Goal: Task Accomplishment & Management: Use online tool/utility

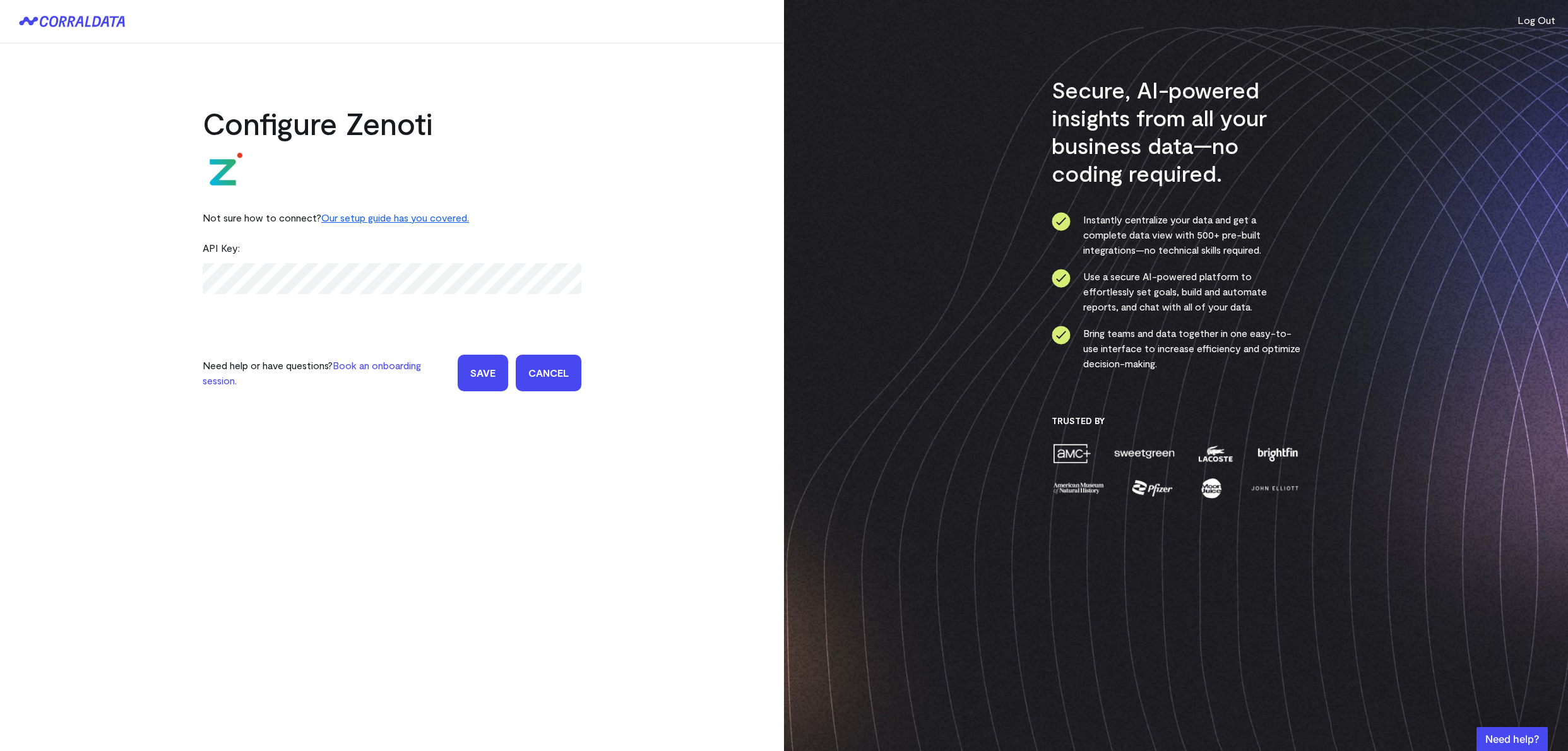
click at [488, 377] on input "Save" at bounding box center [483, 372] width 50 height 36
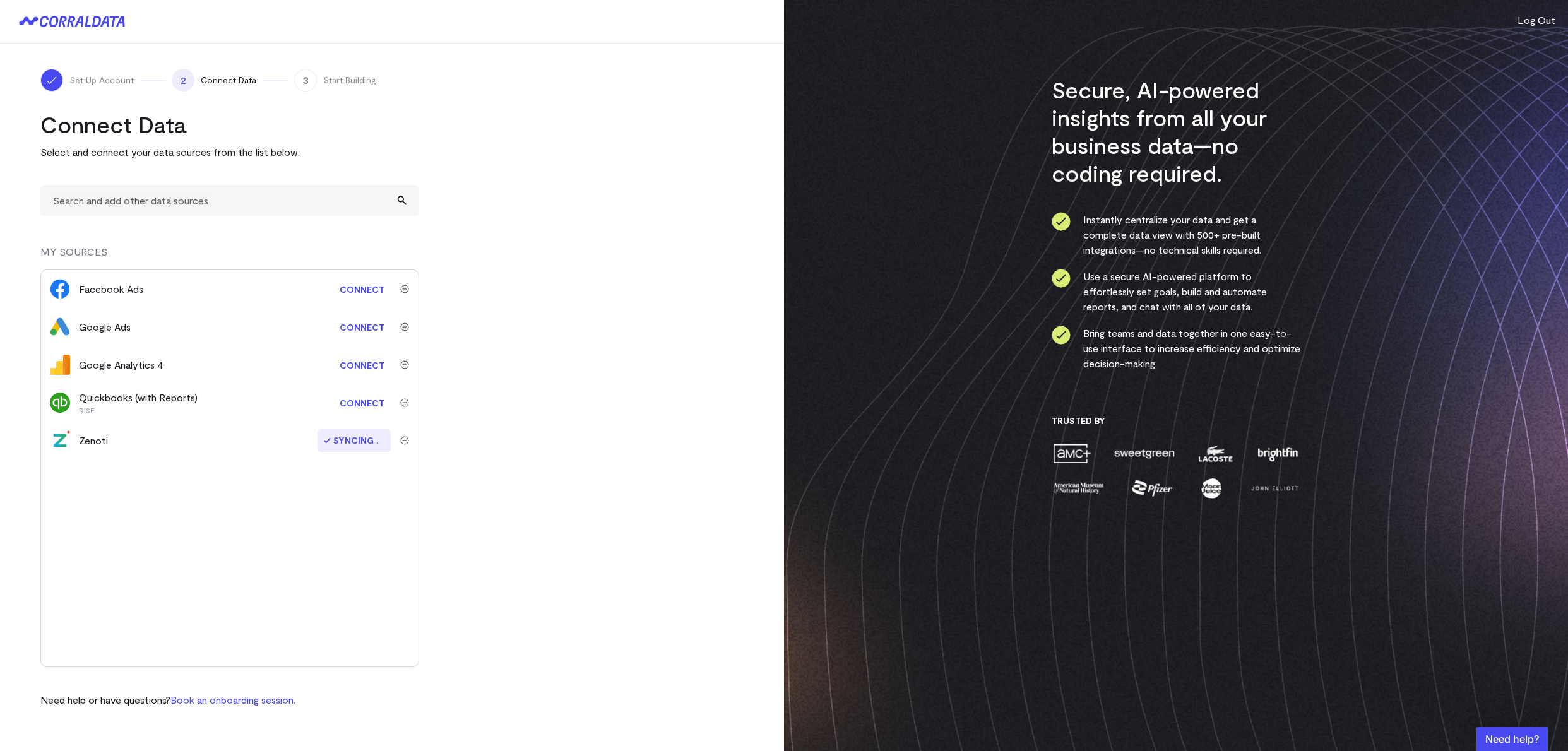
click at [348, 291] on link "Connect" at bounding box center [362, 289] width 58 height 24
click at [354, 363] on link "Connect" at bounding box center [362, 365] width 58 height 24
click at [217, 81] on span "Connect Data" at bounding box center [228, 80] width 55 height 13
click at [333, 74] on span "Start Building" at bounding box center [349, 80] width 53 height 13
click at [406, 325] on img "submit" at bounding box center [404, 327] width 9 height 9
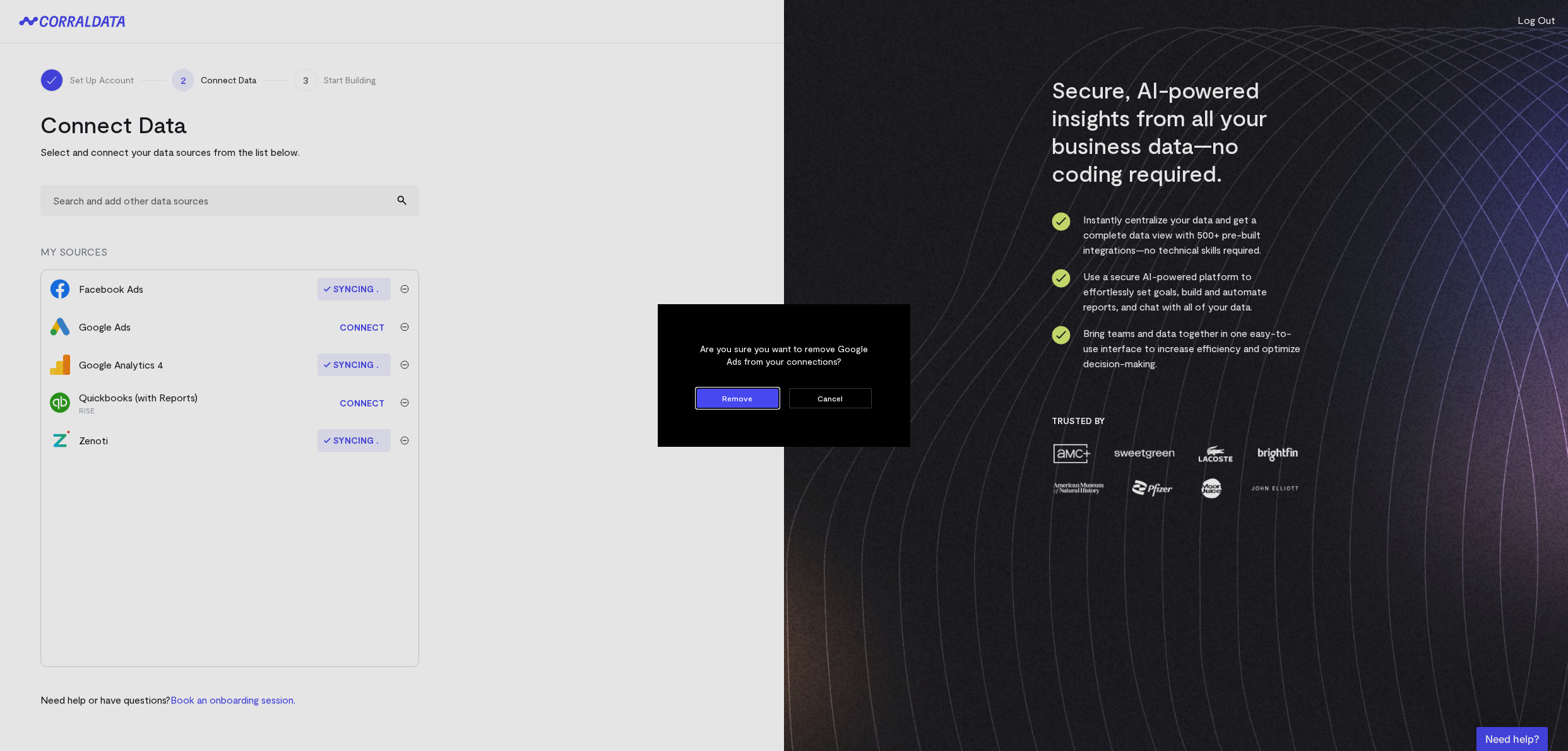
click at [736, 398] on button "Remove" at bounding box center [737, 397] width 83 height 20
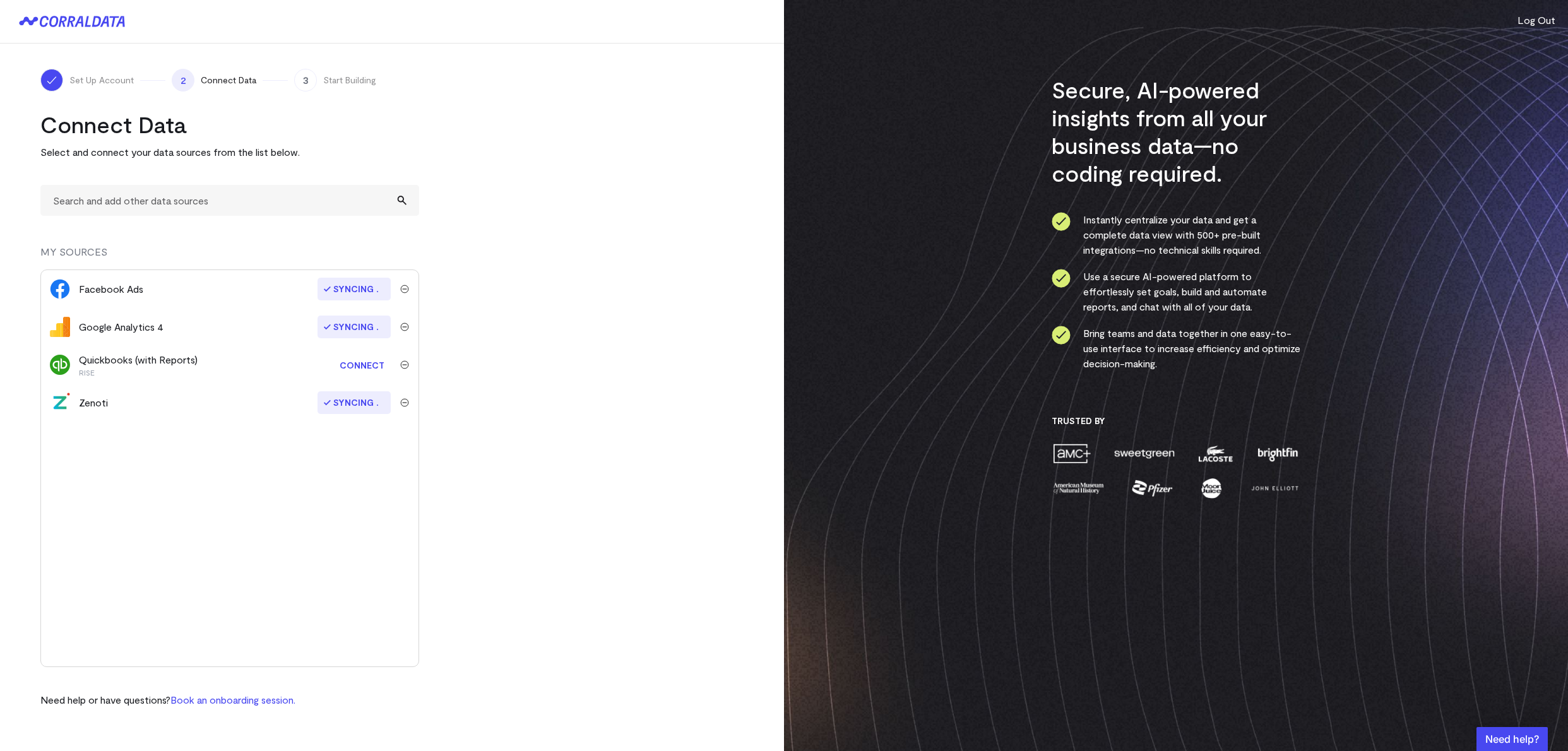
click at [403, 364] on img "submit" at bounding box center [404, 364] width 9 height 9
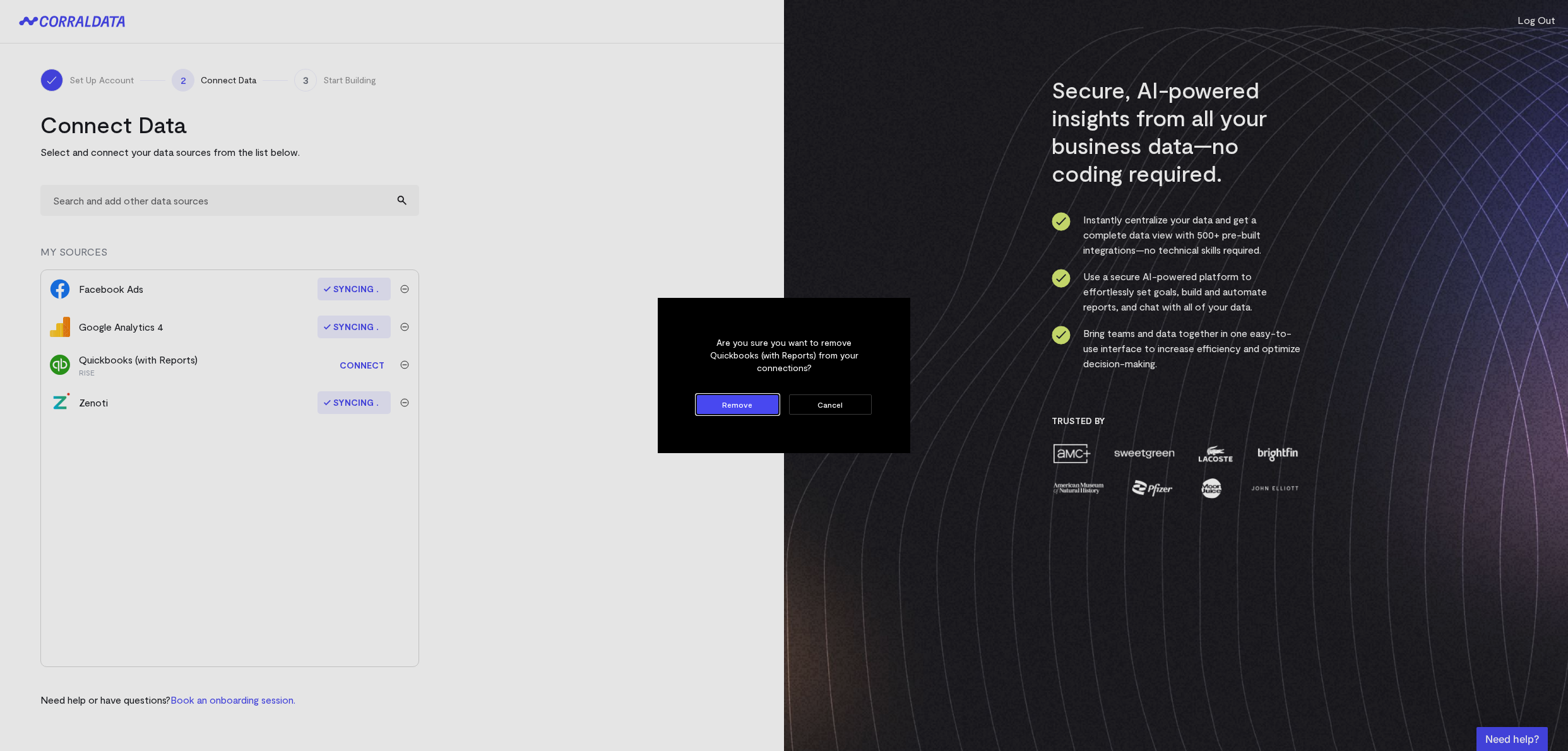
click at [714, 395] on button "Remove" at bounding box center [737, 404] width 83 height 20
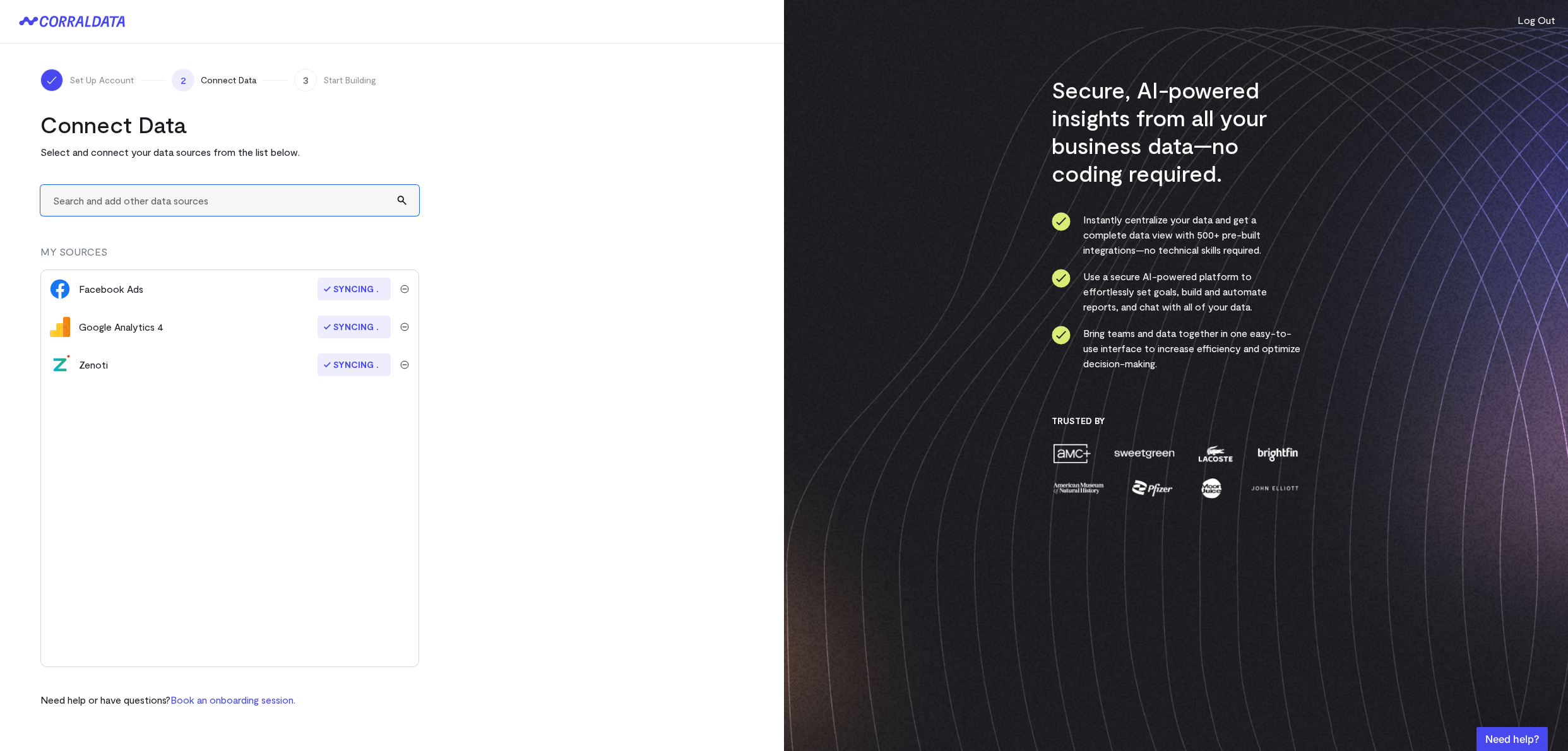
click at [240, 195] on input "text" at bounding box center [230, 200] width 379 height 31
click at [200, 104] on div "Set Up Account 2 Connect Data 3 Start Building Connect Data Select and connect …" at bounding box center [392, 388] width 784 height 689
click at [500, 442] on turbo-frame "Connect Data Select and connect your data sources from the list below. MY SOURC…" at bounding box center [392, 409] width 703 height 597
click at [339, 474] on div "Facebook Ads Syncing Google Analytics 4 Syncing Zenoti Syncing" at bounding box center [230, 468] width 379 height 397
click at [179, 79] on span "2" at bounding box center [183, 80] width 23 height 23
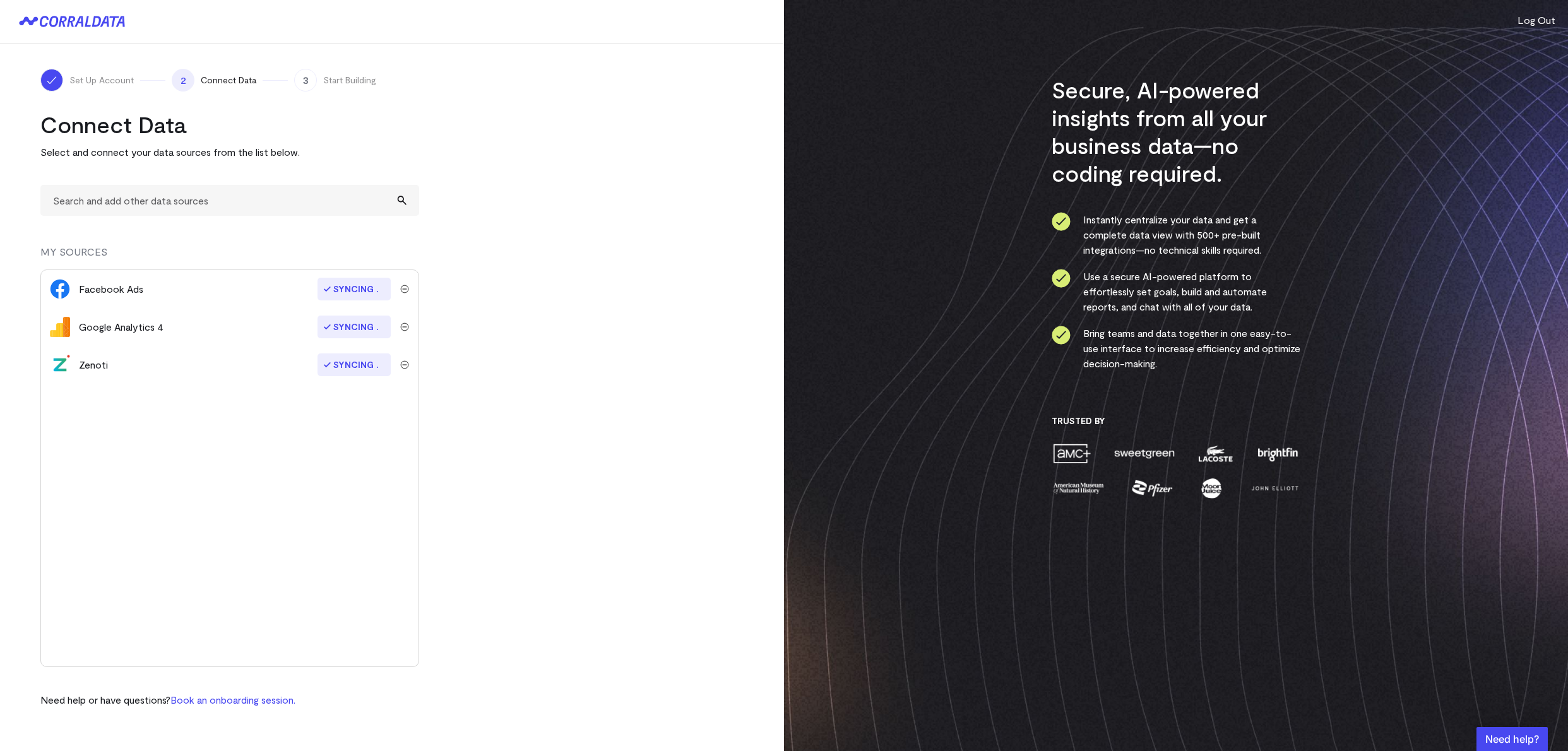
click at [303, 79] on span "3" at bounding box center [306, 80] width 23 height 23
click at [342, 474] on div "Facebook Ads Syncing Google Analytics 4 Syncing Zenoti Syncing" at bounding box center [230, 468] width 379 height 397
click at [207, 152] on p "Select and connect your data sources from the list below." at bounding box center [230, 152] width 379 height 15
click at [170, 197] on input "text" at bounding box center [230, 200] width 379 height 31
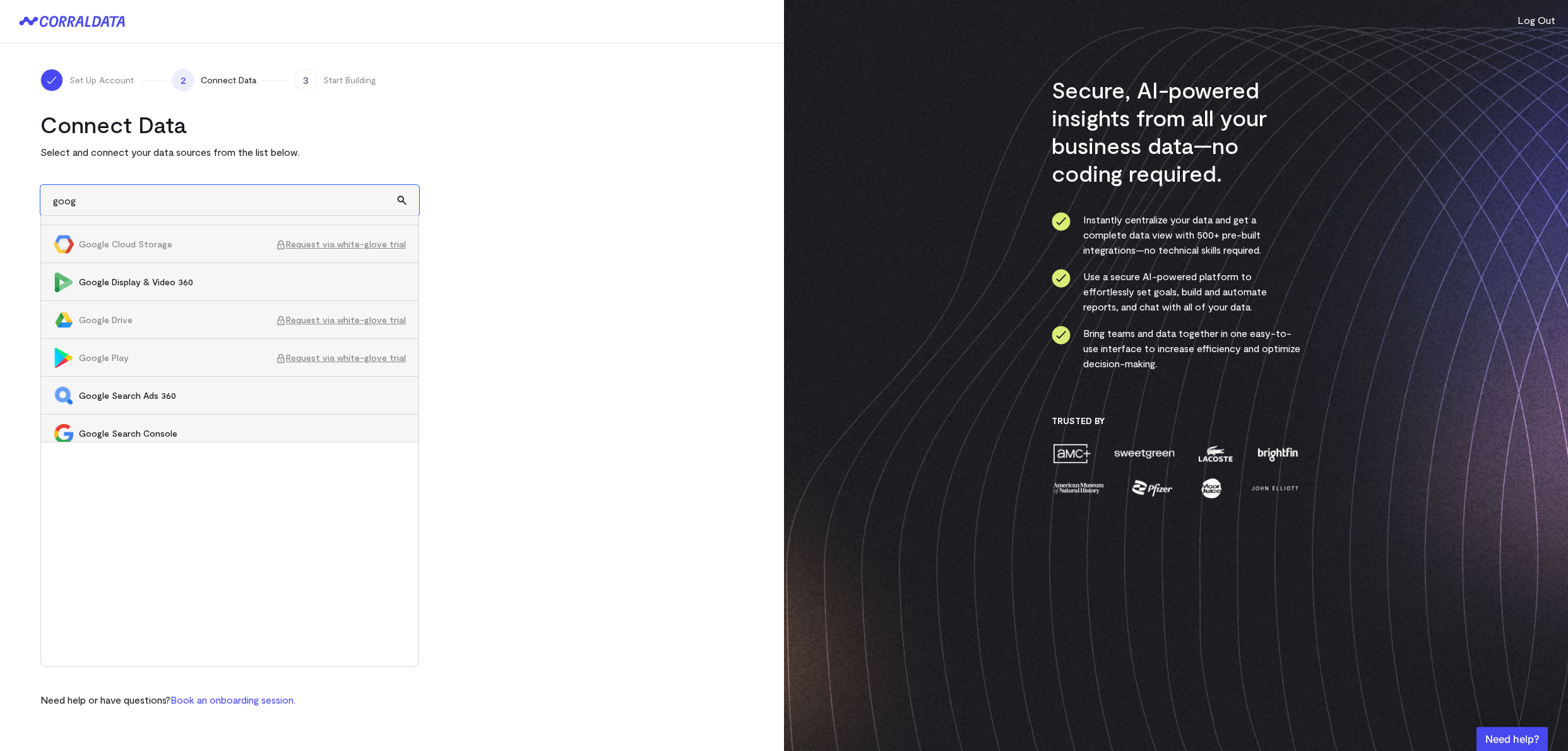
scroll to position [531, 0]
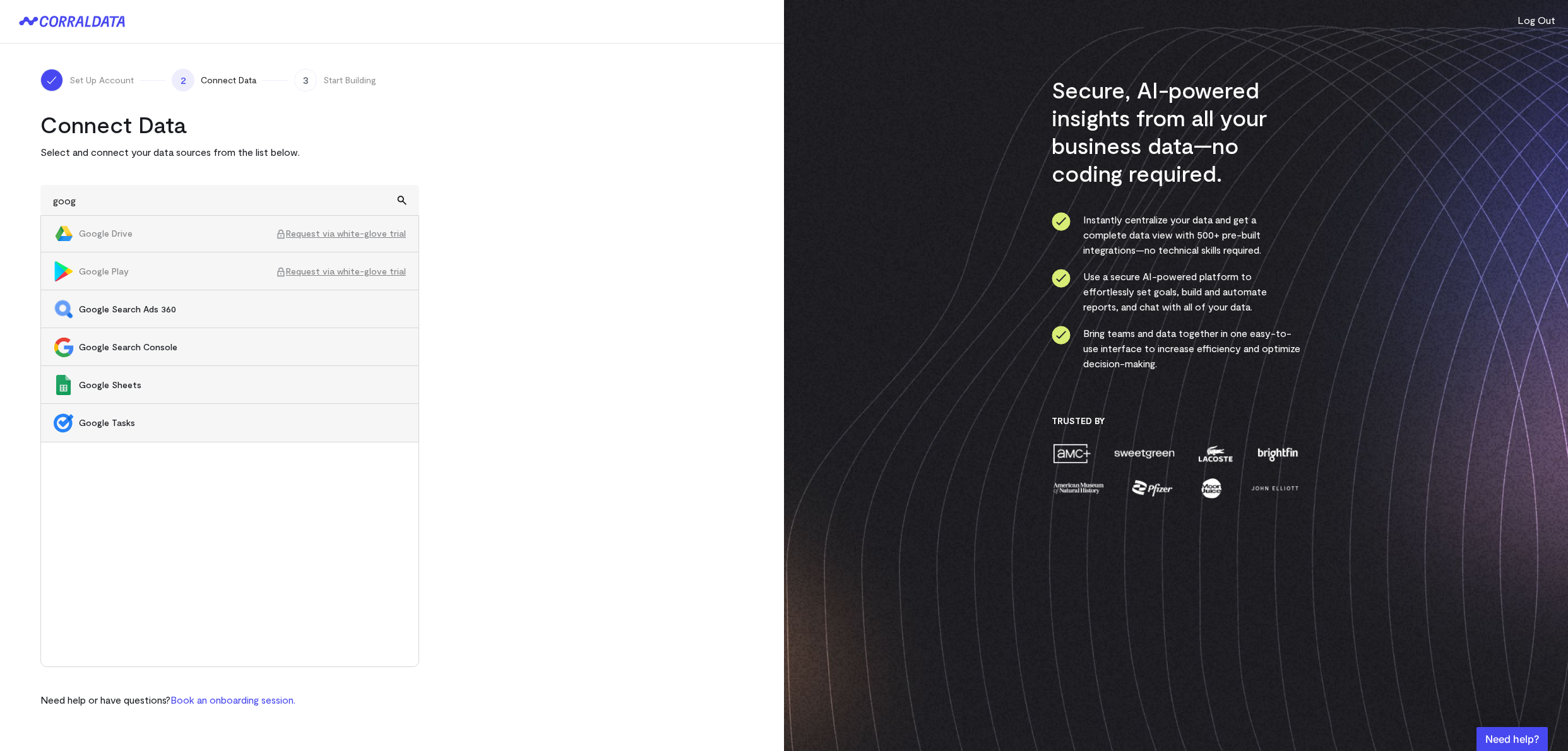
click at [137, 351] on span "Google Search Console" at bounding box center [242, 347] width 327 height 13
type input "Google Search Console"
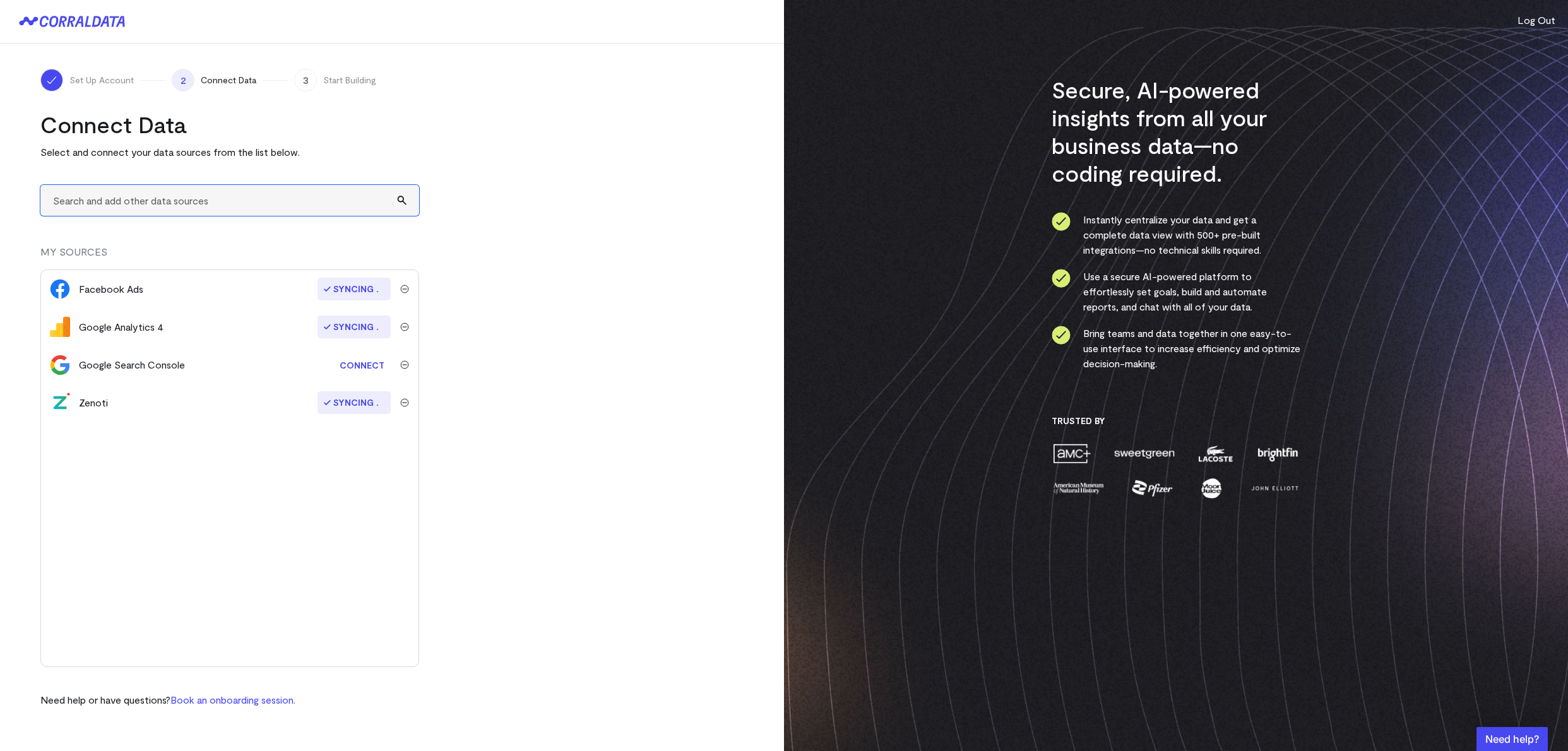
click at [319, 196] on input "text" at bounding box center [230, 200] width 379 height 31
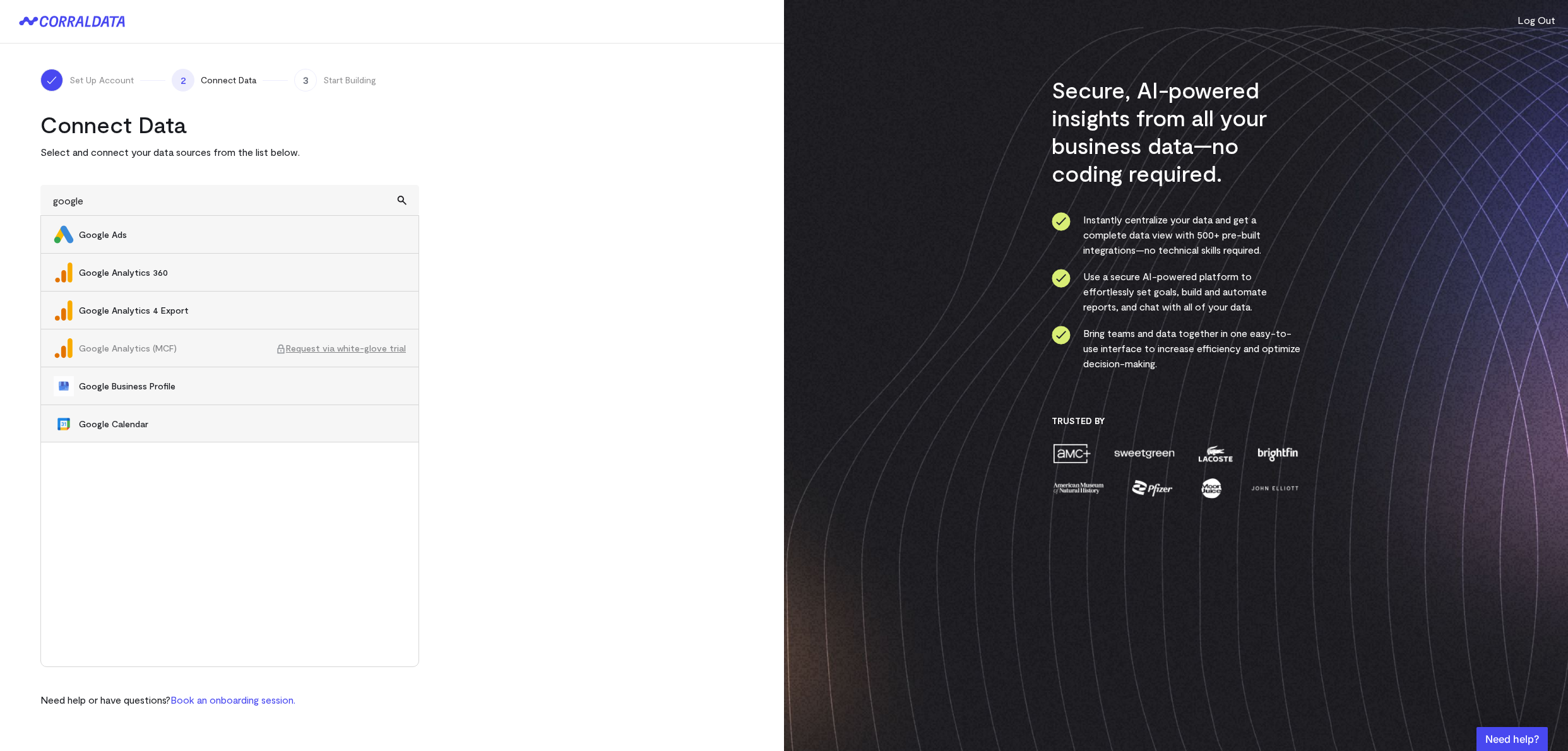
click at [169, 391] on span "Google Business Profile" at bounding box center [242, 386] width 327 height 13
type input "Google Business Profile"
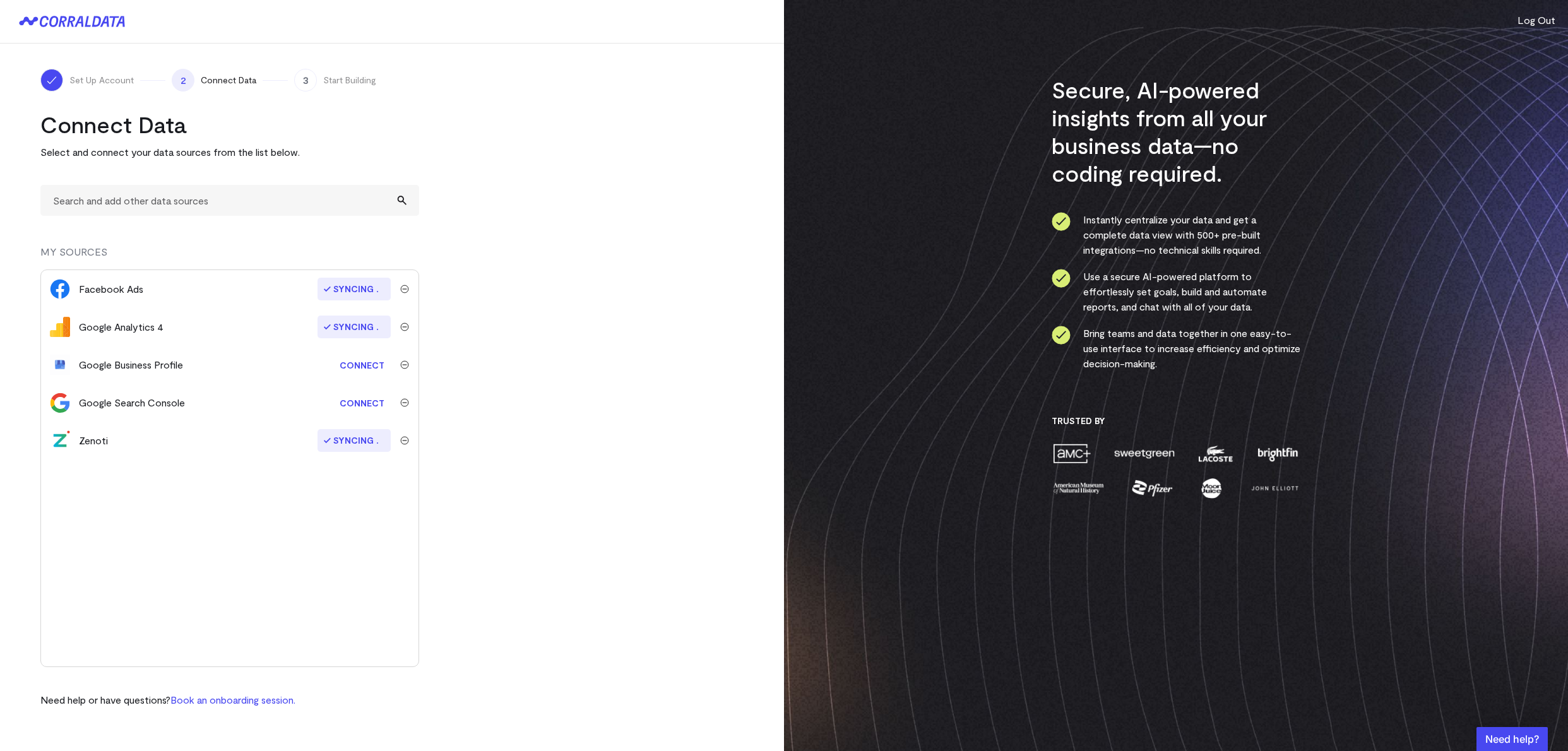
click at [359, 362] on link "Connect" at bounding box center [362, 365] width 58 height 24
click at [353, 401] on link "Connect" at bounding box center [362, 402] width 58 height 24
click at [169, 195] on input "text" at bounding box center [230, 200] width 379 height 31
click at [401, 200] on input "text" at bounding box center [230, 200] width 379 height 31
click at [143, 203] on input "text" at bounding box center [230, 200] width 379 height 31
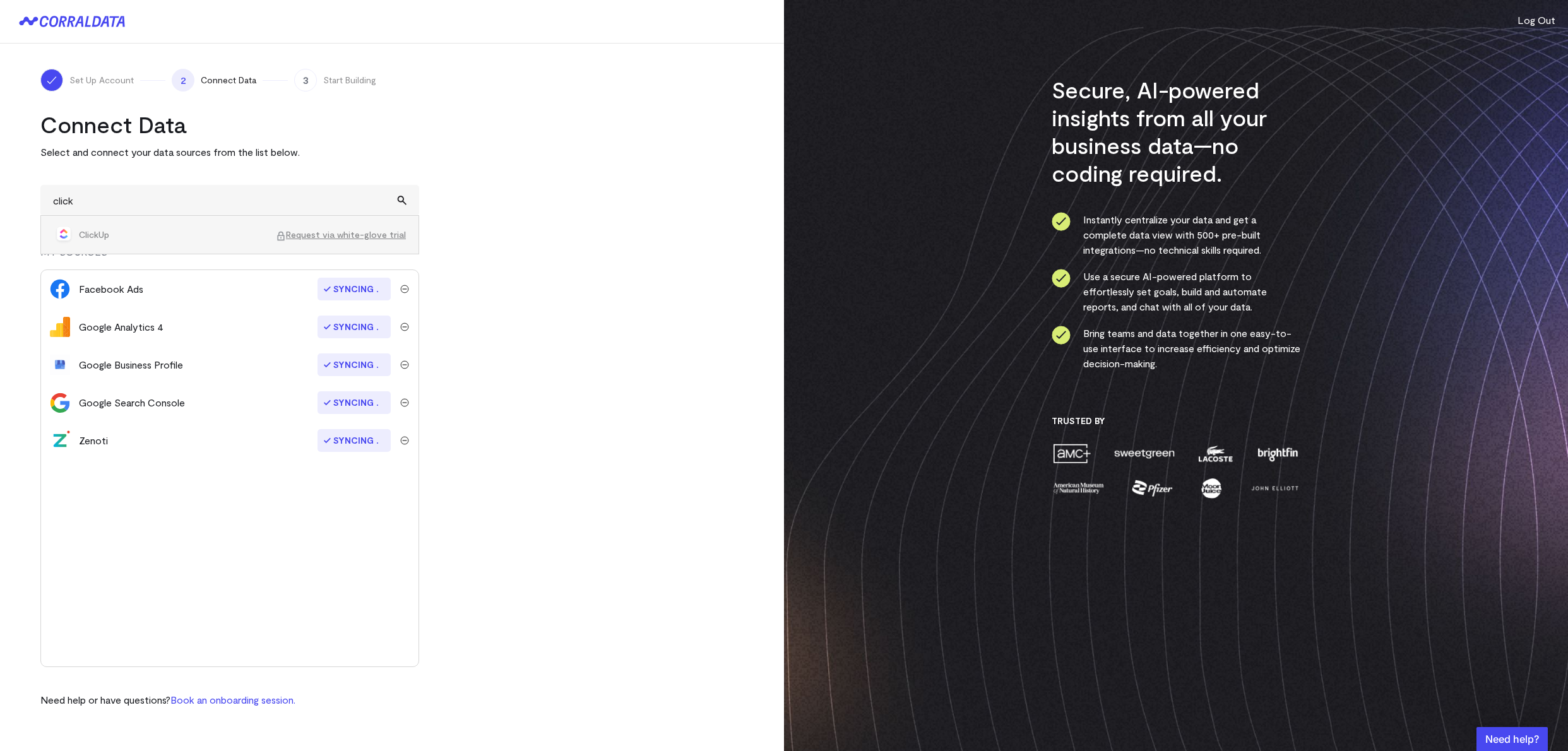
click at [128, 234] on span "ClickUp" at bounding box center [177, 235] width 197 height 13
type input "ClickUpRequest via white-glove trial"
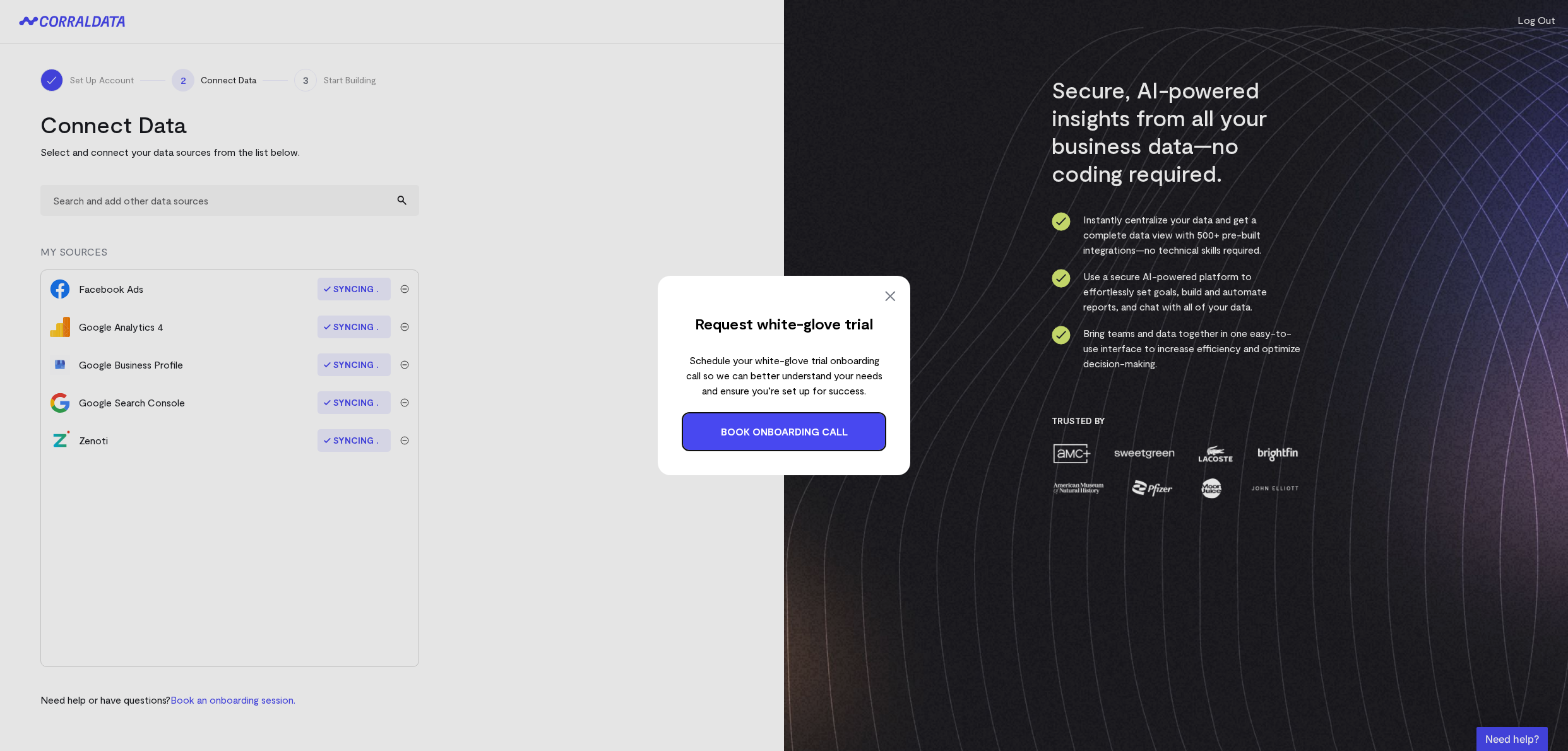
click at [887, 297] on img at bounding box center [890, 296] width 15 height 15
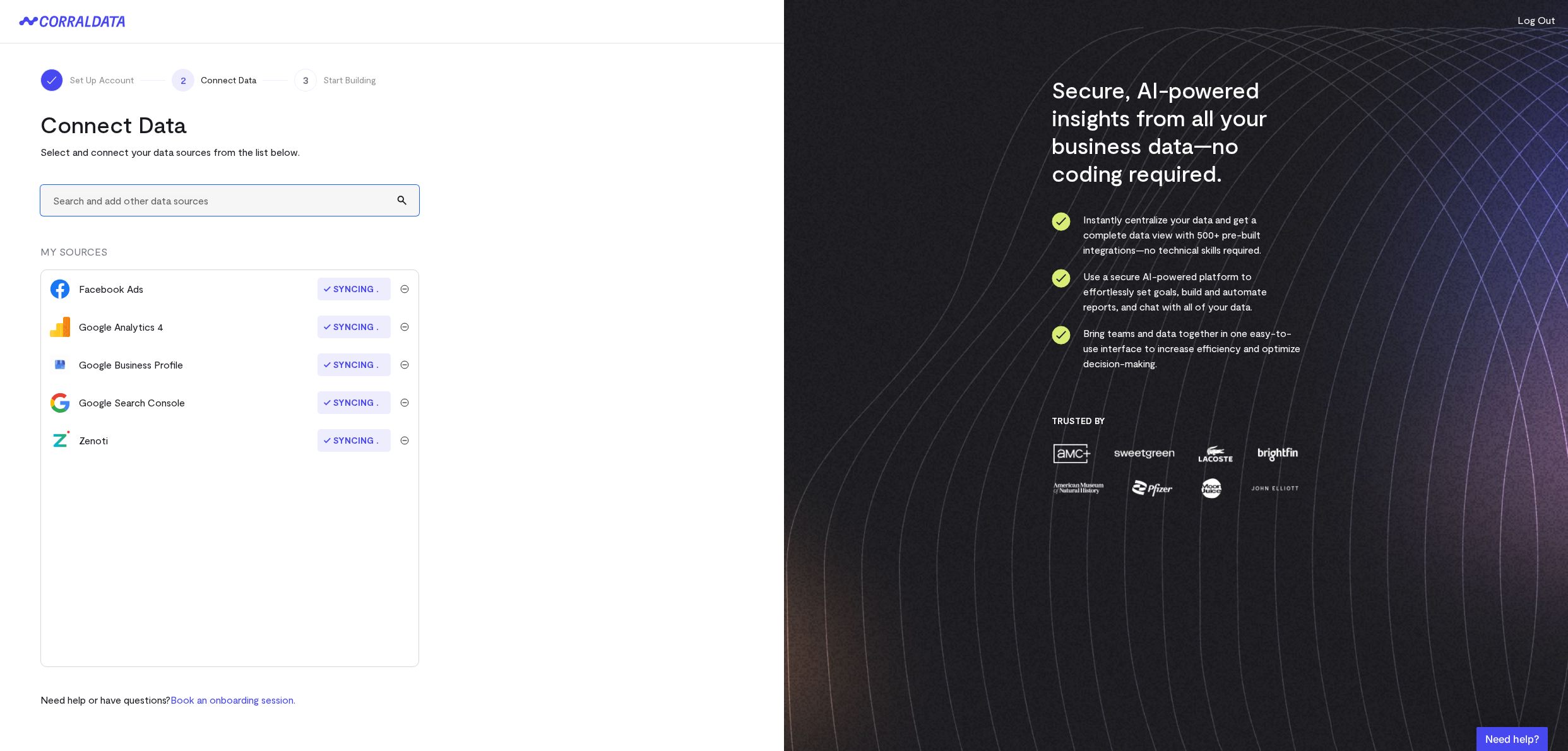
click at [264, 200] on input "text" at bounding box center [230, 200] width 379 height 31
click at [351, 367] on span "Syncing" at bounding box center [354, 365] width 73 height 23
click at [346, 441] on span "Syncing" at bounding box center [354, 440] width 73 height 23
click at [558, 384] on turbo-frame "Connect Data Select and connect your data sources from the list below. MY SOURC…" at bounding box center [392, 409] width 703 height 597
click at [402, 204] on input "text" at bounding box center [230, 200] width 379 height 31
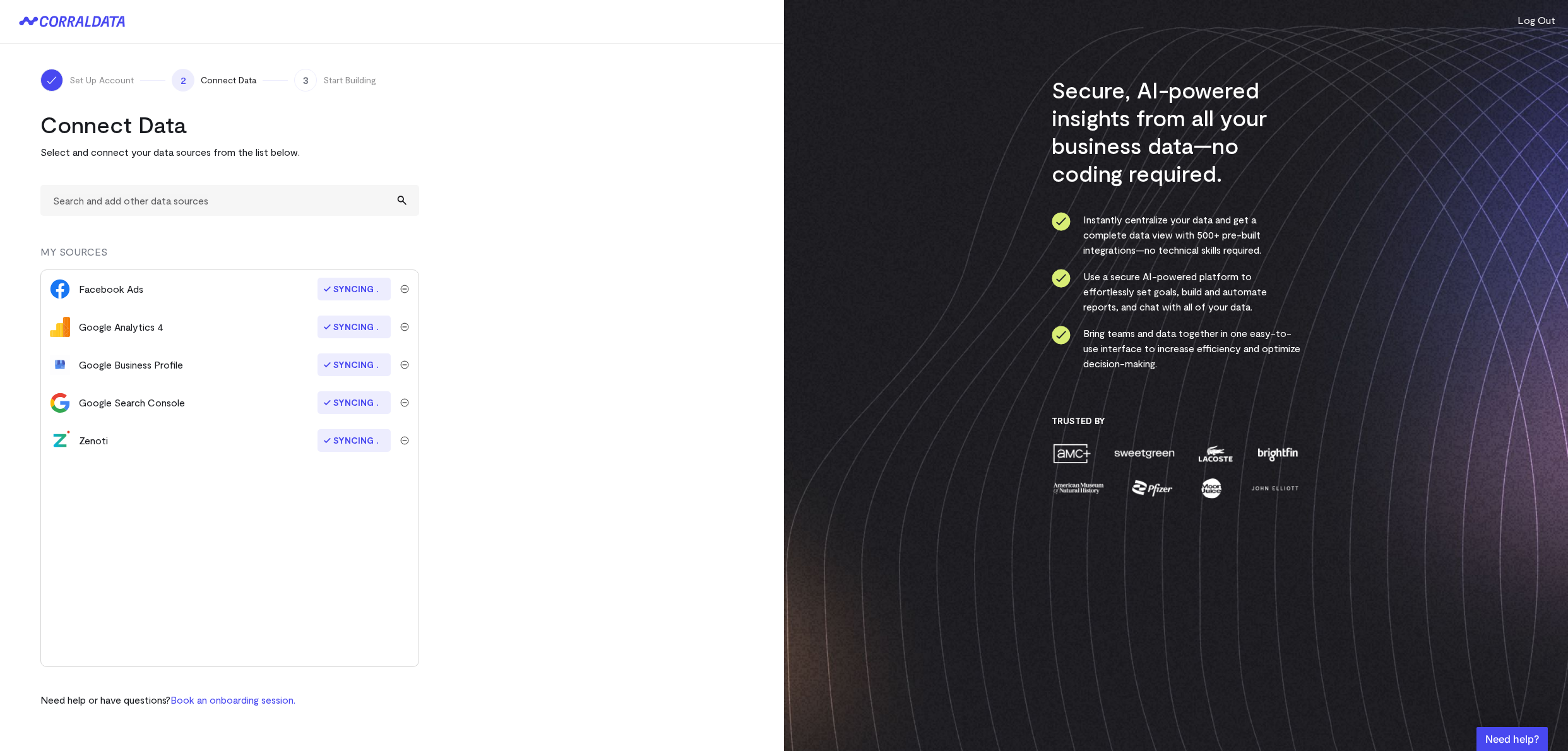
click at [539, 200] on turbo-frame "Connect Data Select and connect your data sources from the list below. MY SOURC…" at bounding box center [392, 409] width 703 height 597
click at [209, 77] on span "Connect Data" at bounding box center [228, 80] width 55 height 13
click at [1297, 202] on div "Secure, AI-powered insights from all your business data—no coding required. Ins…" at bounding box center [1175, 287] width 249 height 423
click at [215, 198] on input "text" at bounding box center [230, 200] width 379 height 31
type input "a"
